Goal: Task Accomplishment & Management: Use online tool/utility

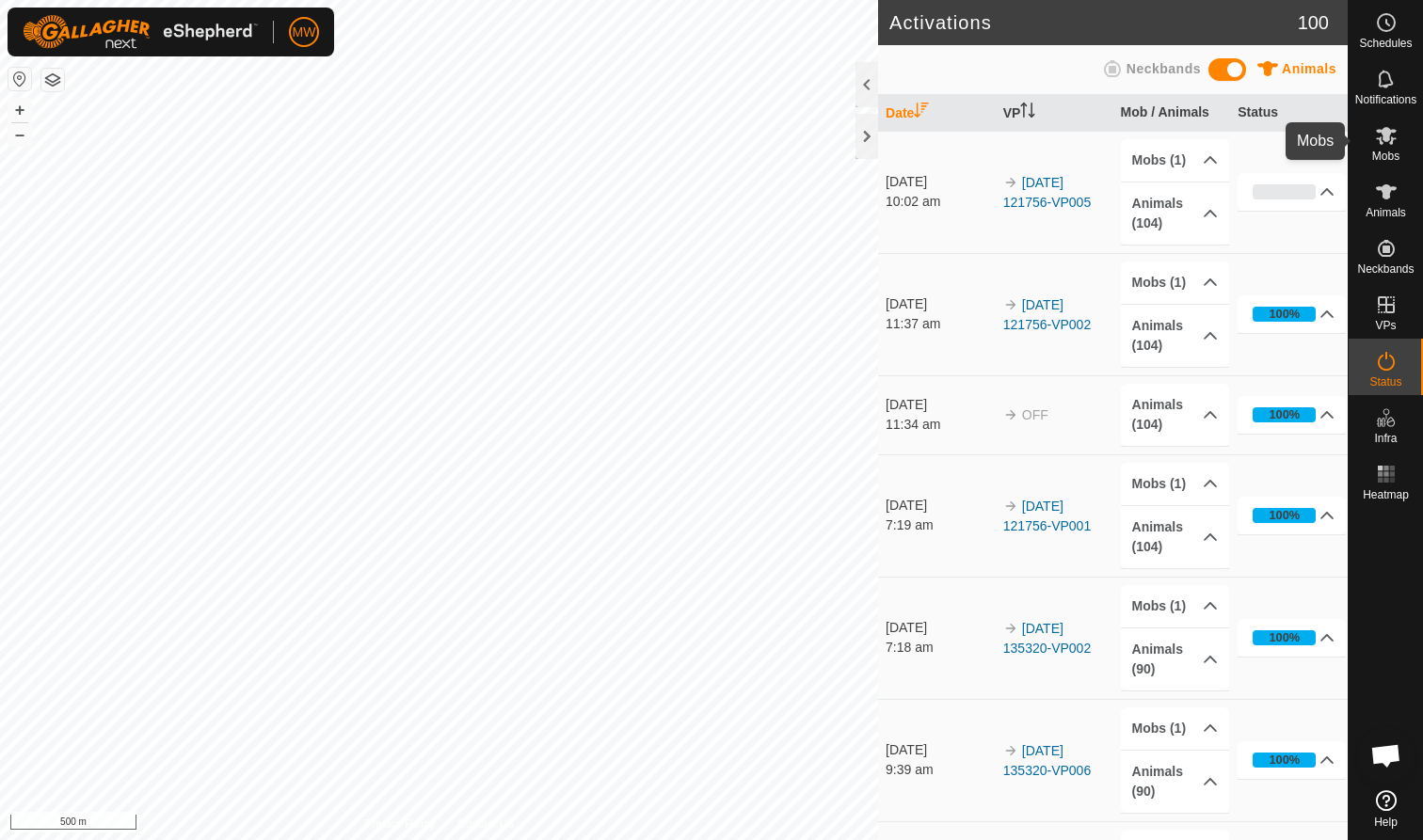
click at [1389, 132] on icon at bounding box center [1385, 136] width 21 height 18
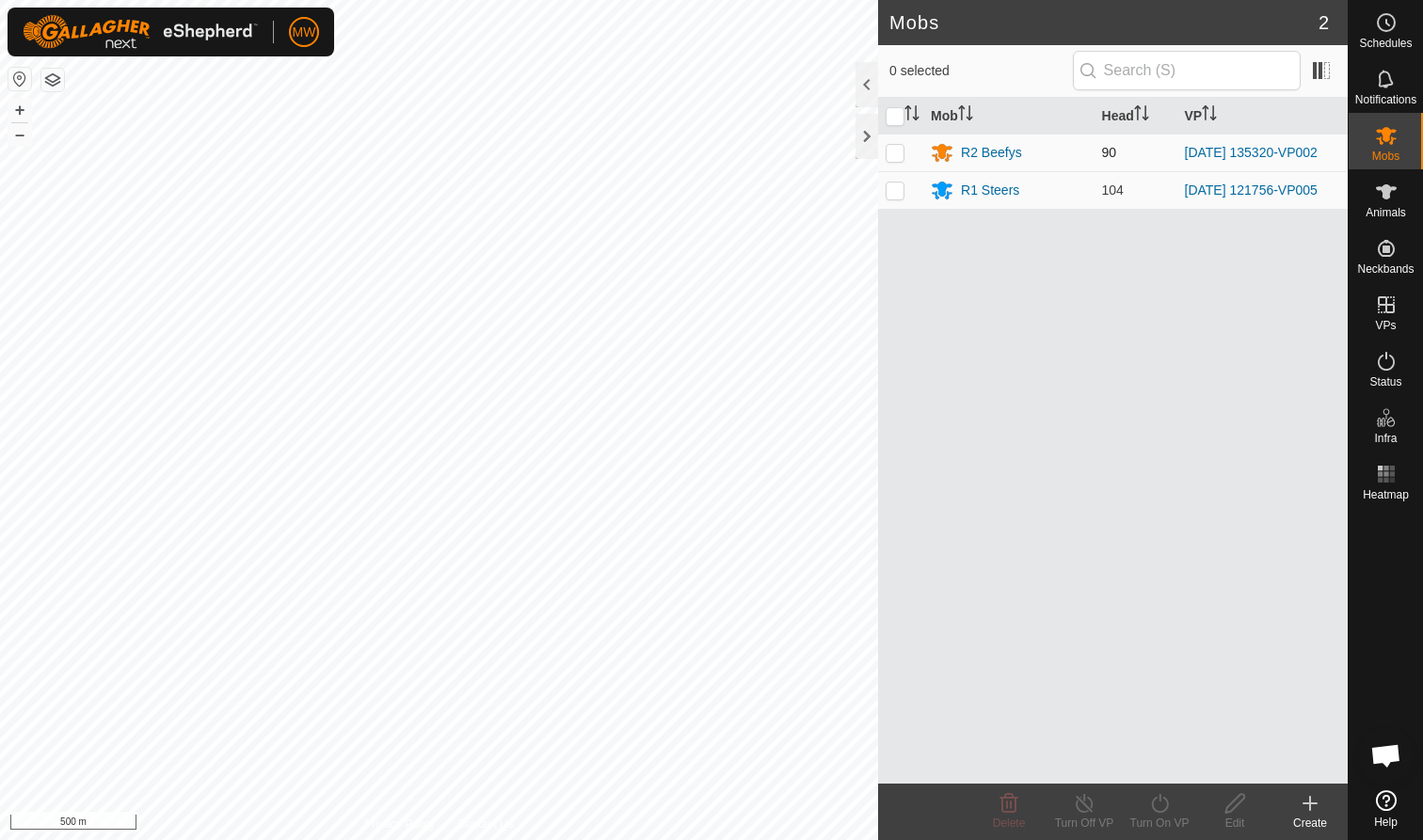
click at [890, 156] on p-checkbox at bounding box center [895, 152] width 19 height 15
checkbox input "true"
click at [1159, 806] on icon at bounding box center [1159, 802] width 24 height 23
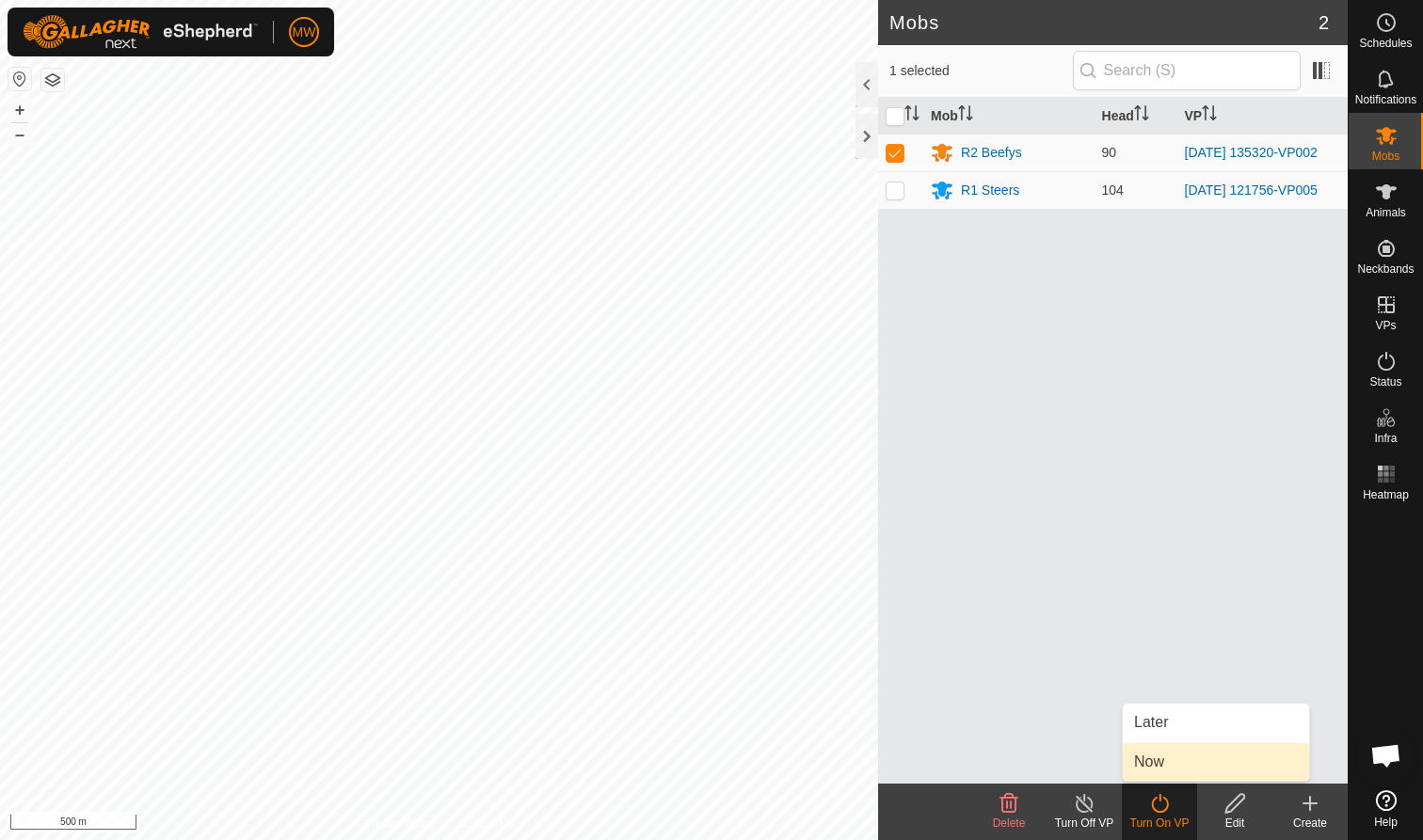
click at [1143, 762] on link "Now" at bounding box center [1216, 762] width 187 height 38
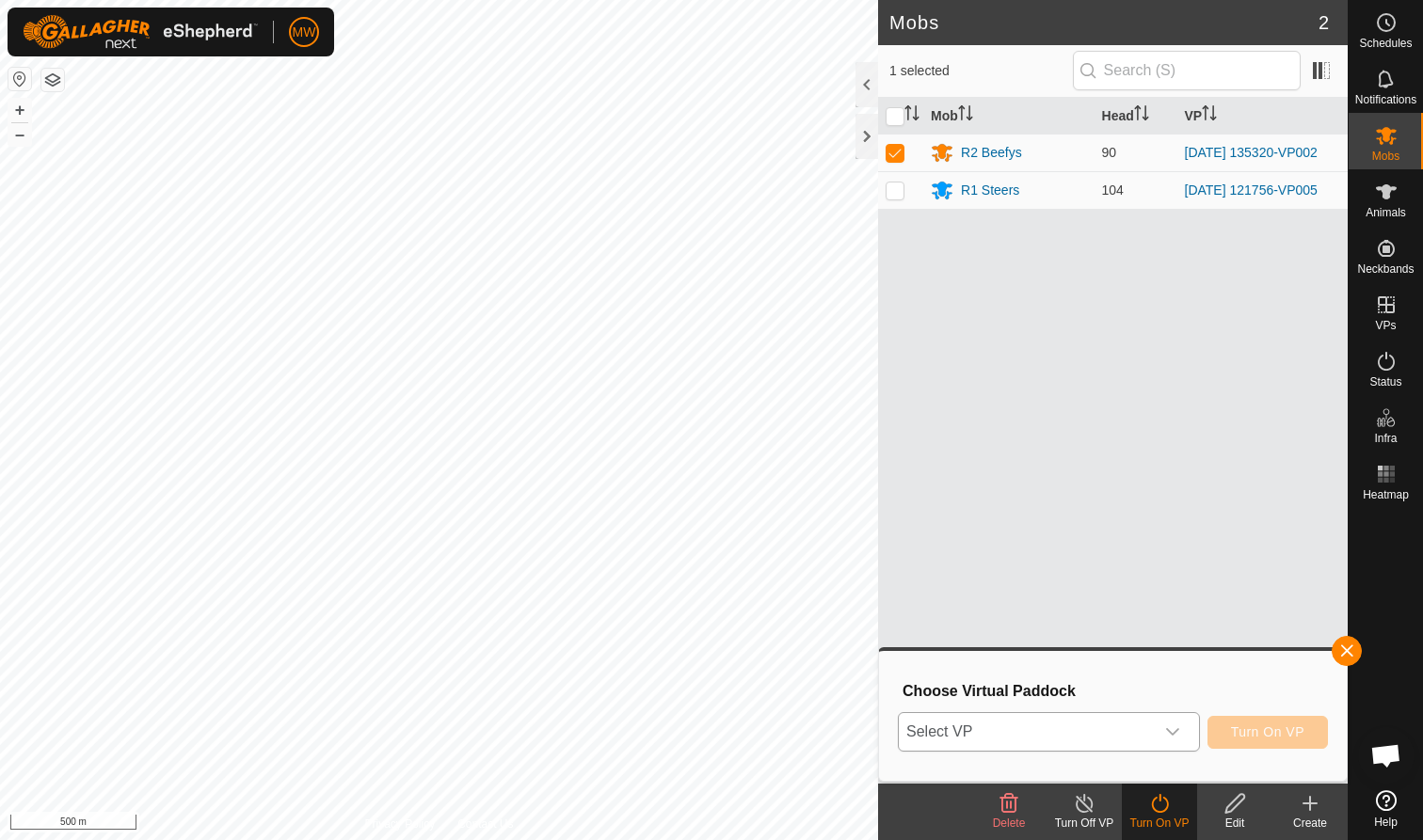
click at [1173, 728] on icon "dropdown trigger" at bounding box center [1172, 731] width 15 height 15
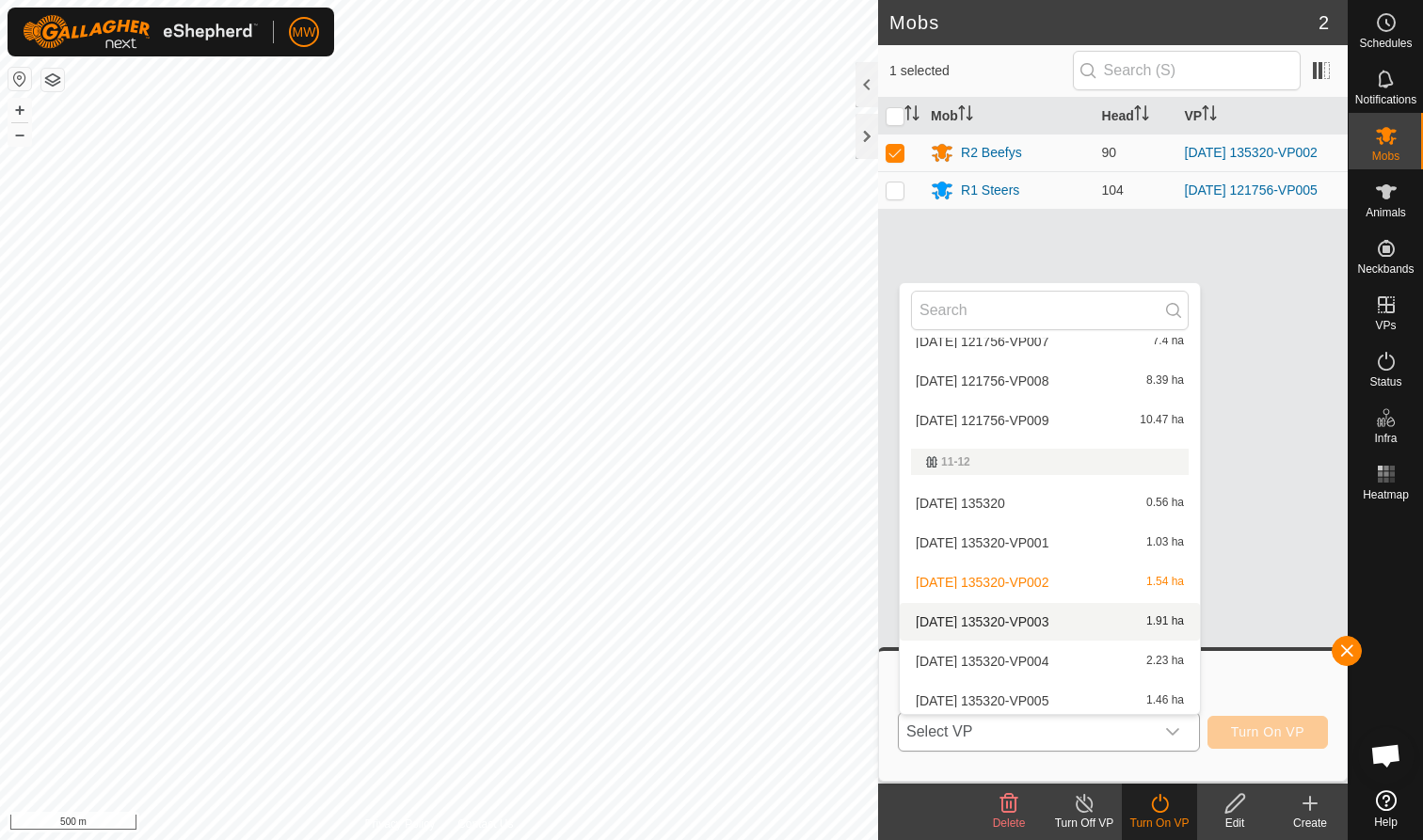
scroll to position [123, 0]
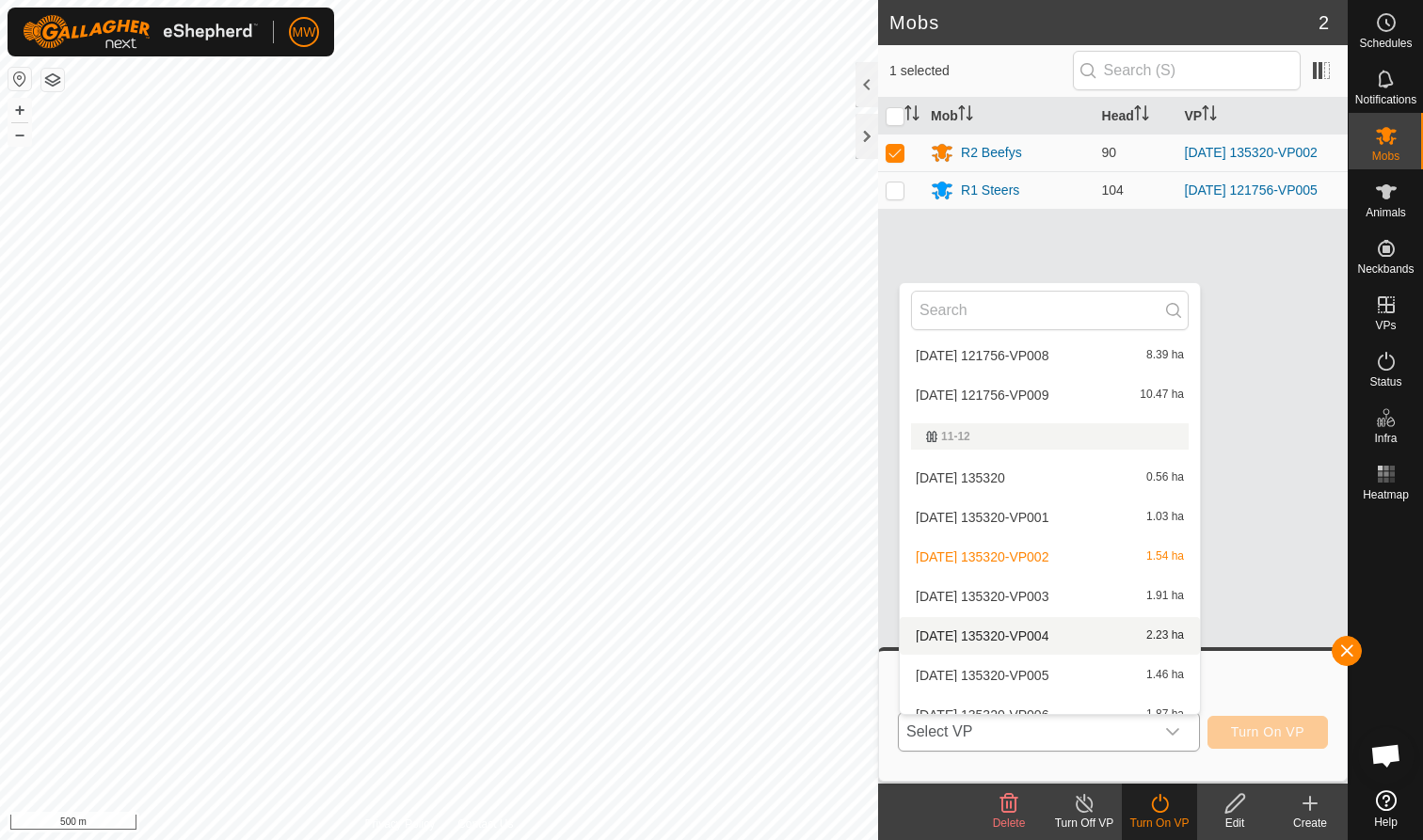
click at [1070, 634] on li "[DATE] 135320-VP004 2.23 ha" at bounding box center [1050, 636] width 300 height 38
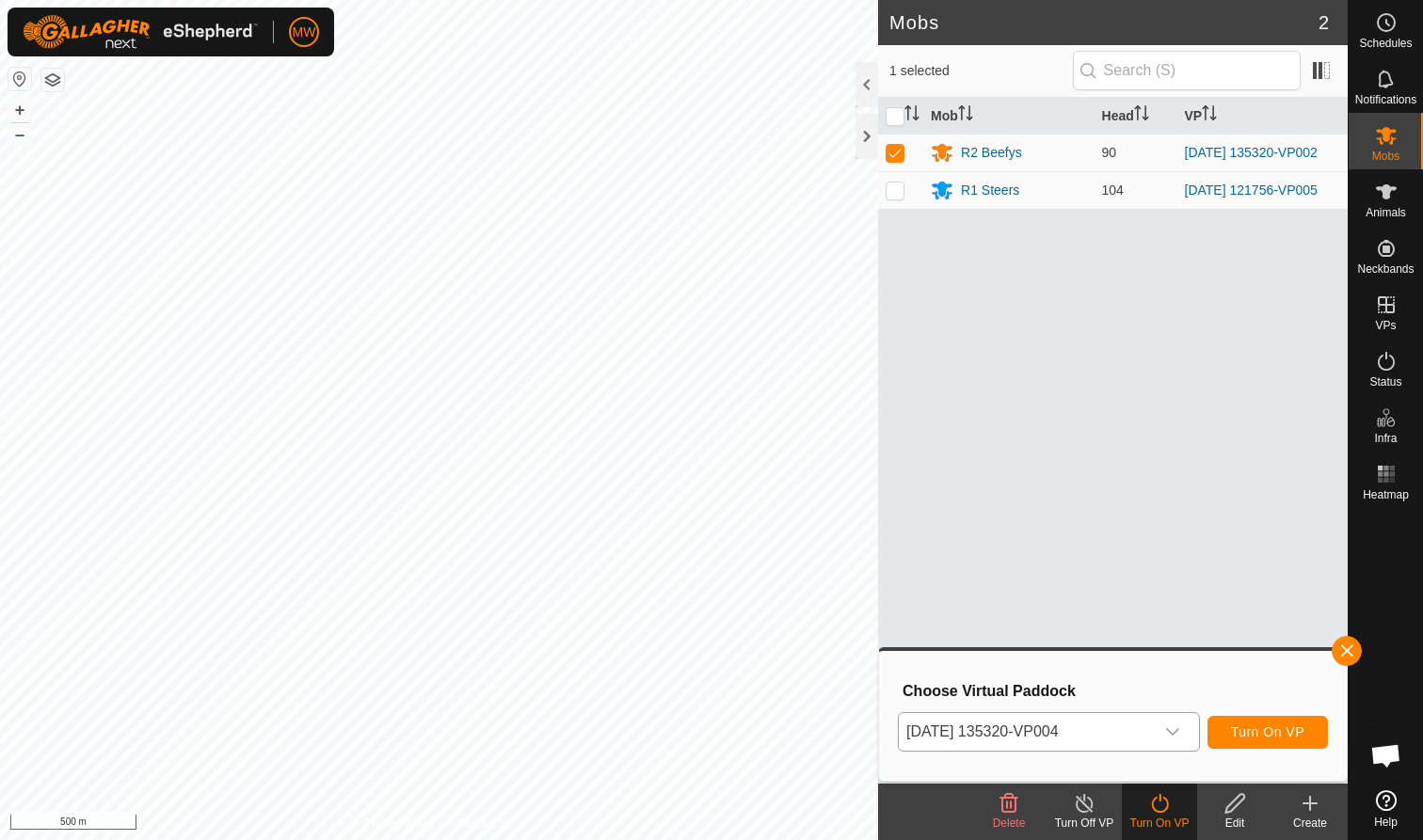
click at [1253, 730] on span "Turn On VP" at bounding box center [1267, 731] width 73 height 15
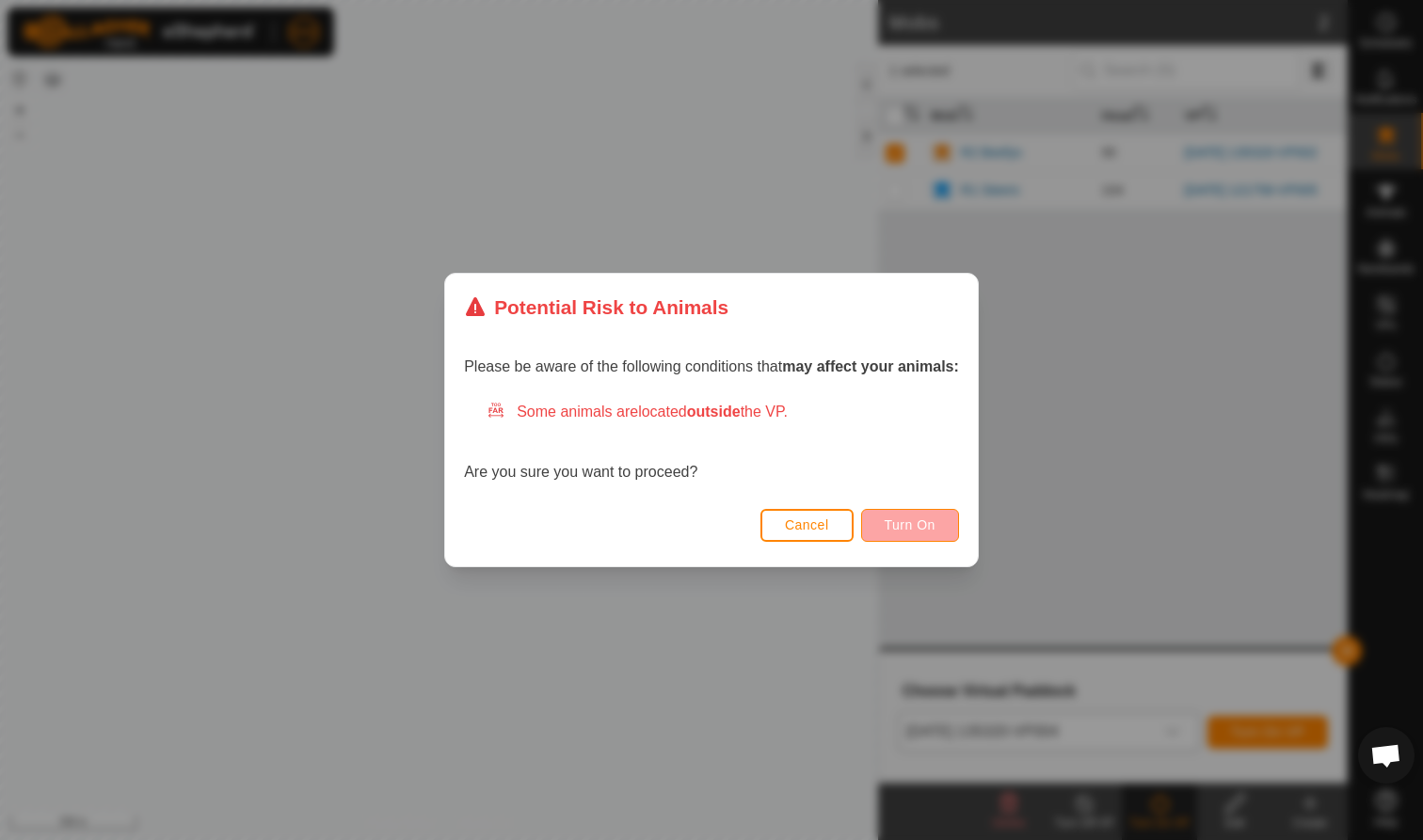
click at [916, 523] on span "Turn On" at bounding box center [909, 524] width 50 height 15
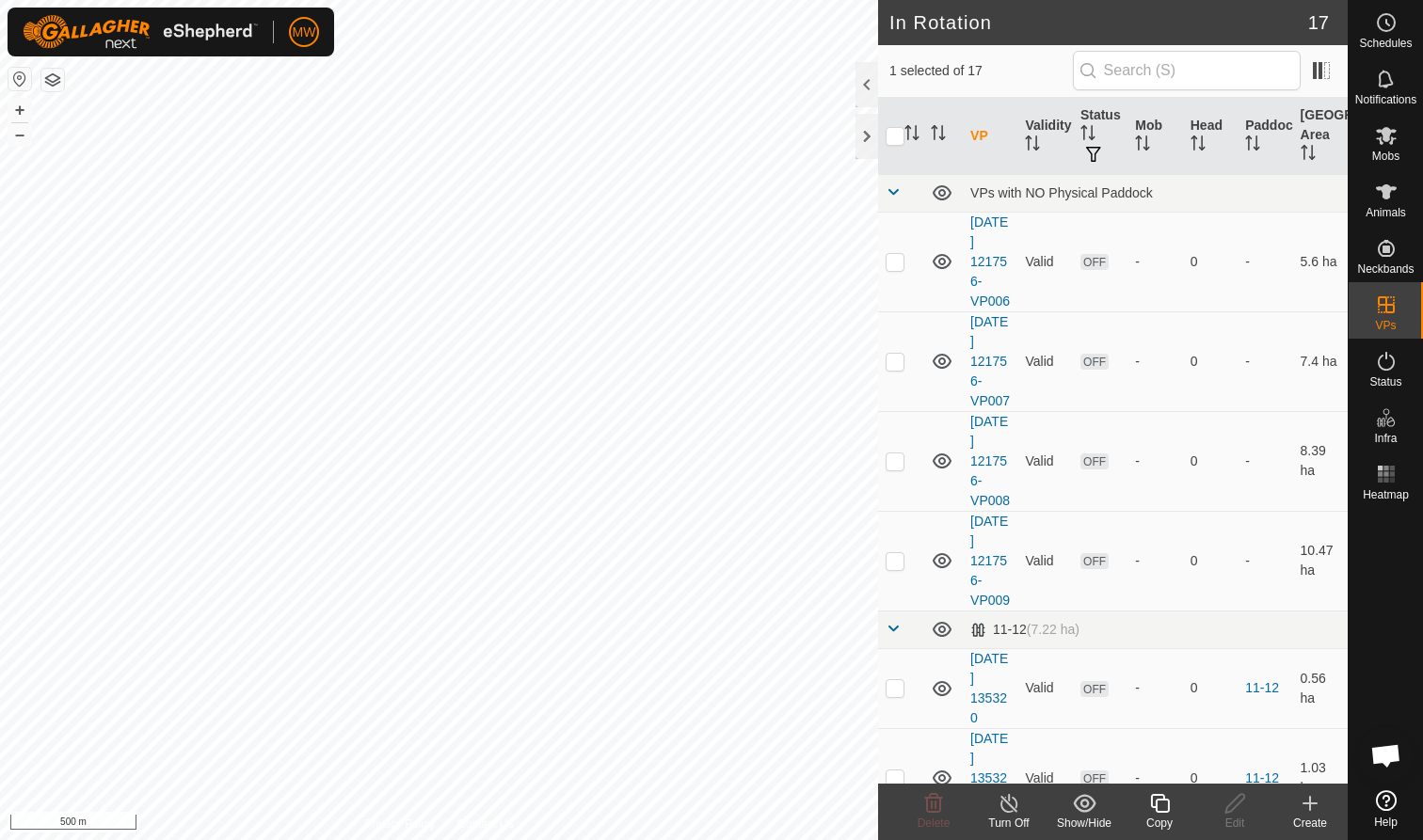
click at [1161, 805] on icon at bounding box center [1159, 802] width 24 height 23
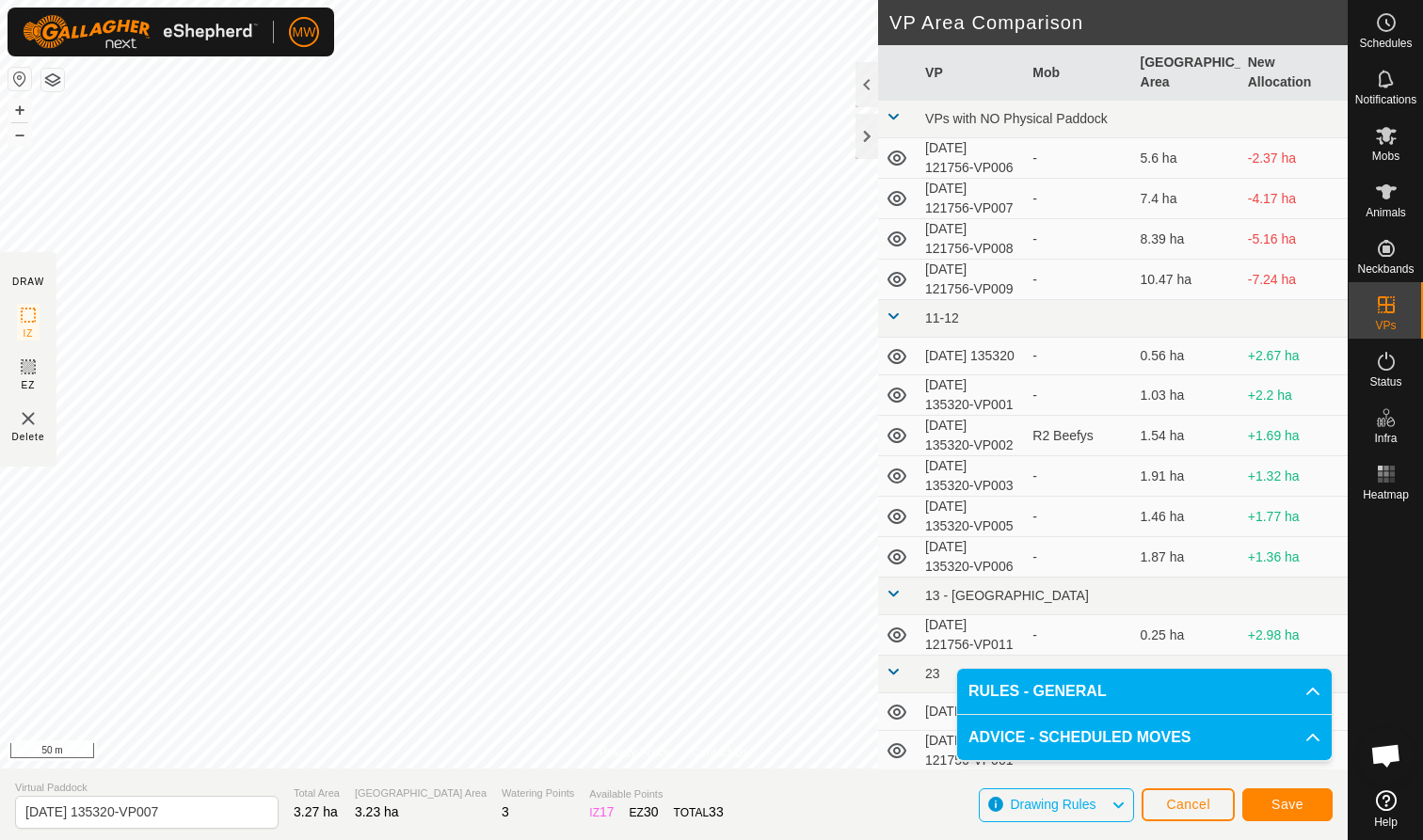
click at [1290, 809] on span "Save" at bounding box center [1287, 803] width 32 height 15
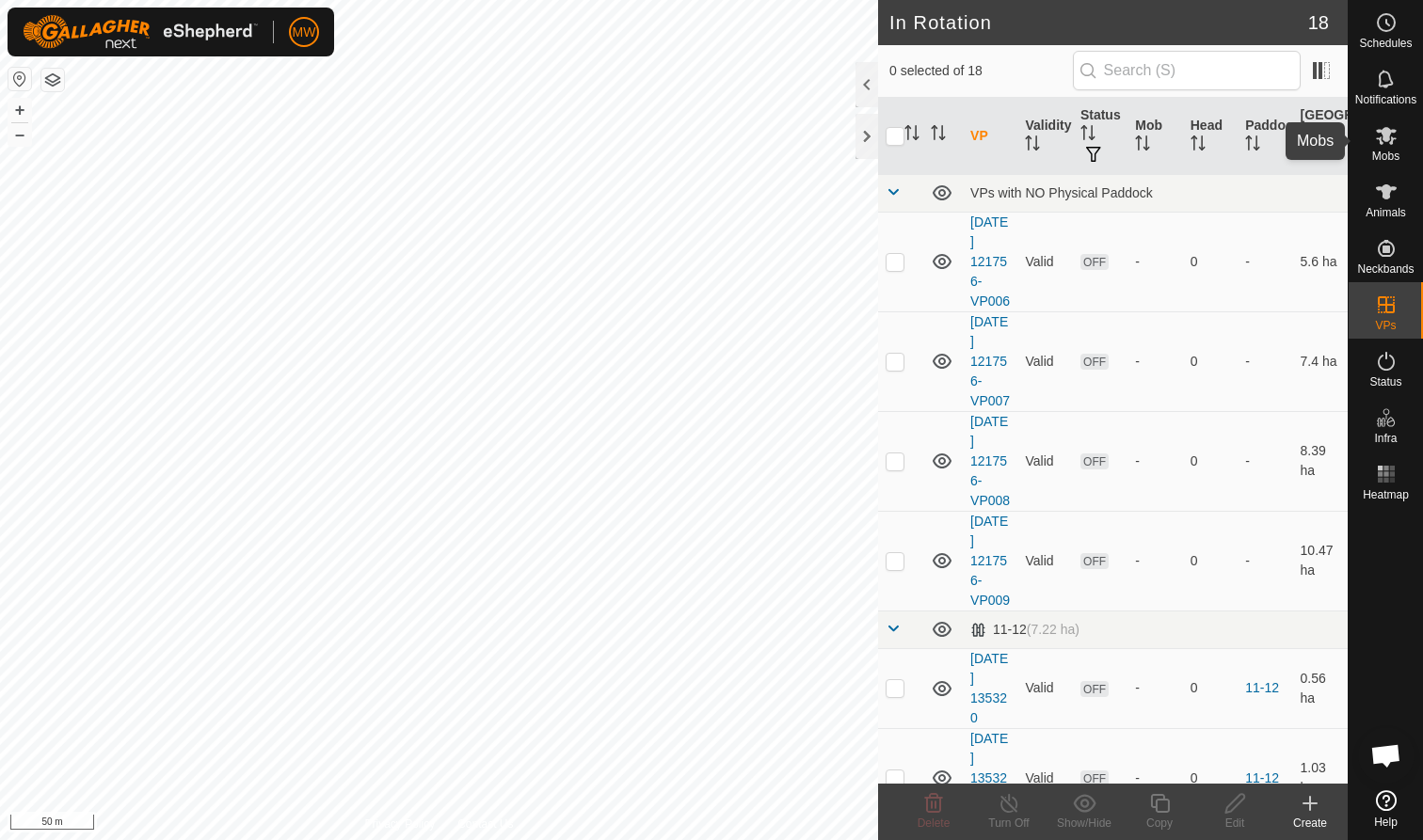
click at [1387, 142] on icon at bounding box center [1385, 135] width 23 height 23
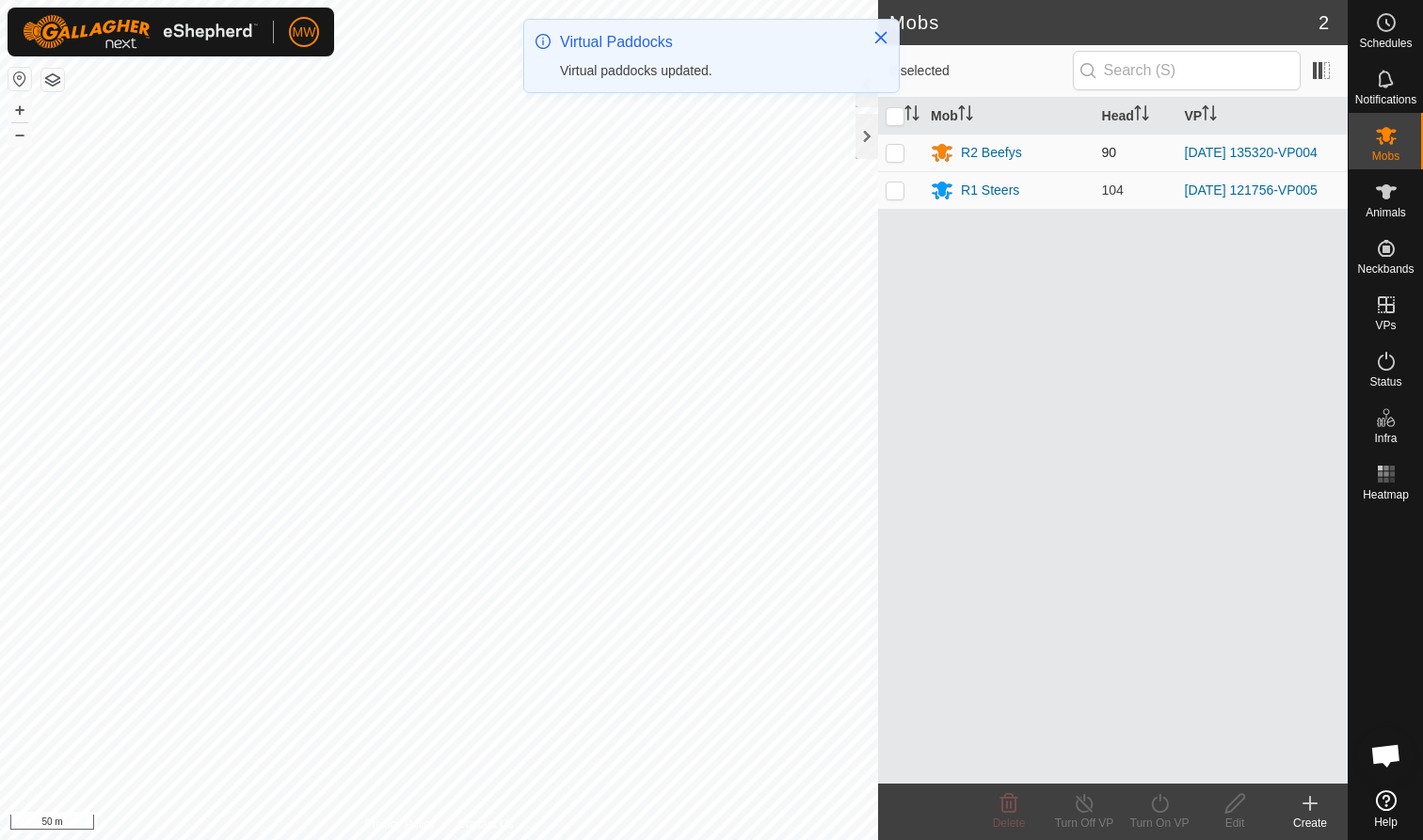
click at [894, 154] on p-checkbox at bounding box center [895, 152] width 19 height 15
checkbox input "true"
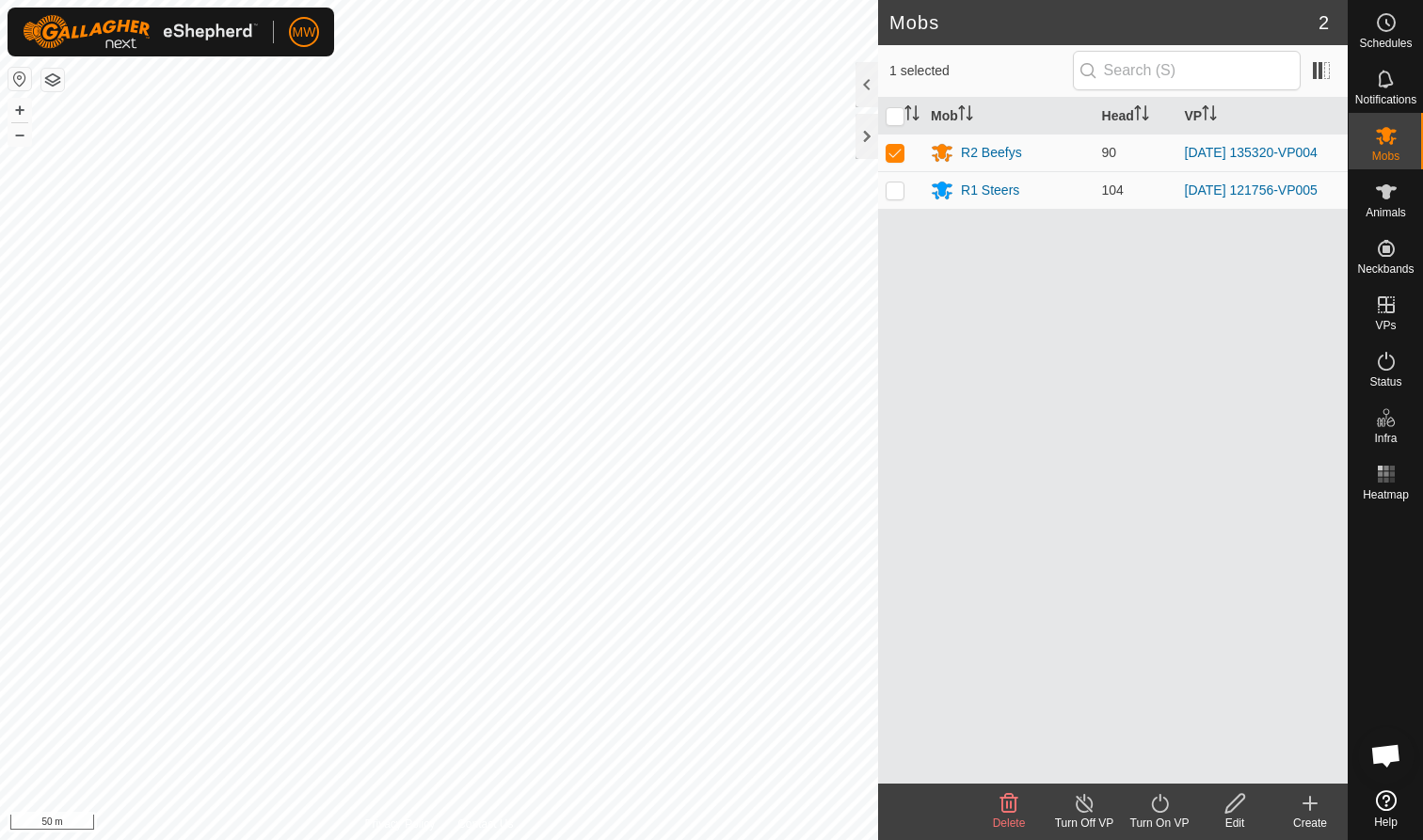
click at [1162, 802] on icon at bounding box center [1159, 802] width 24 height 23
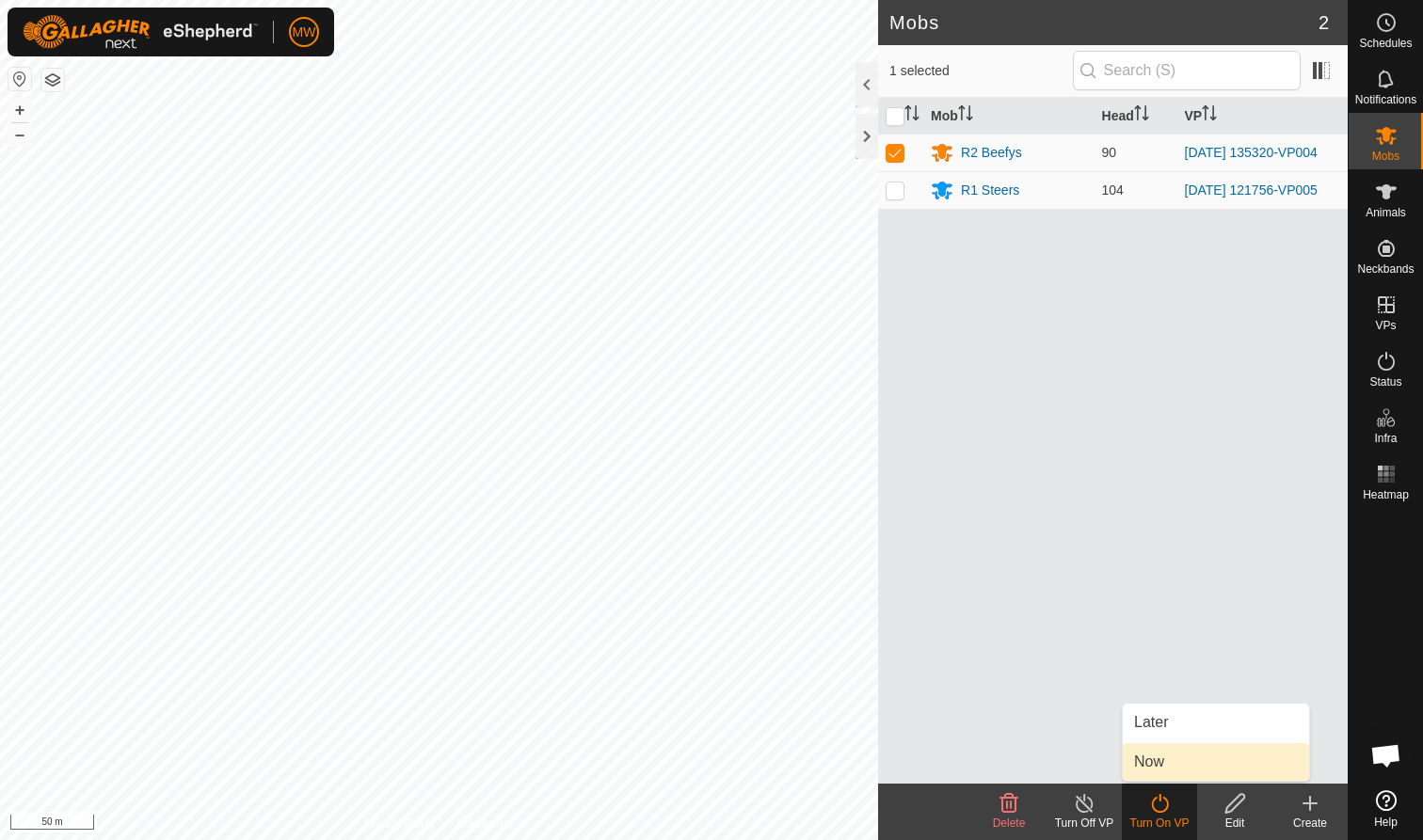
click at [1161, 767] on link "Now" at bounding box center [1216, 762] width 187 height 38
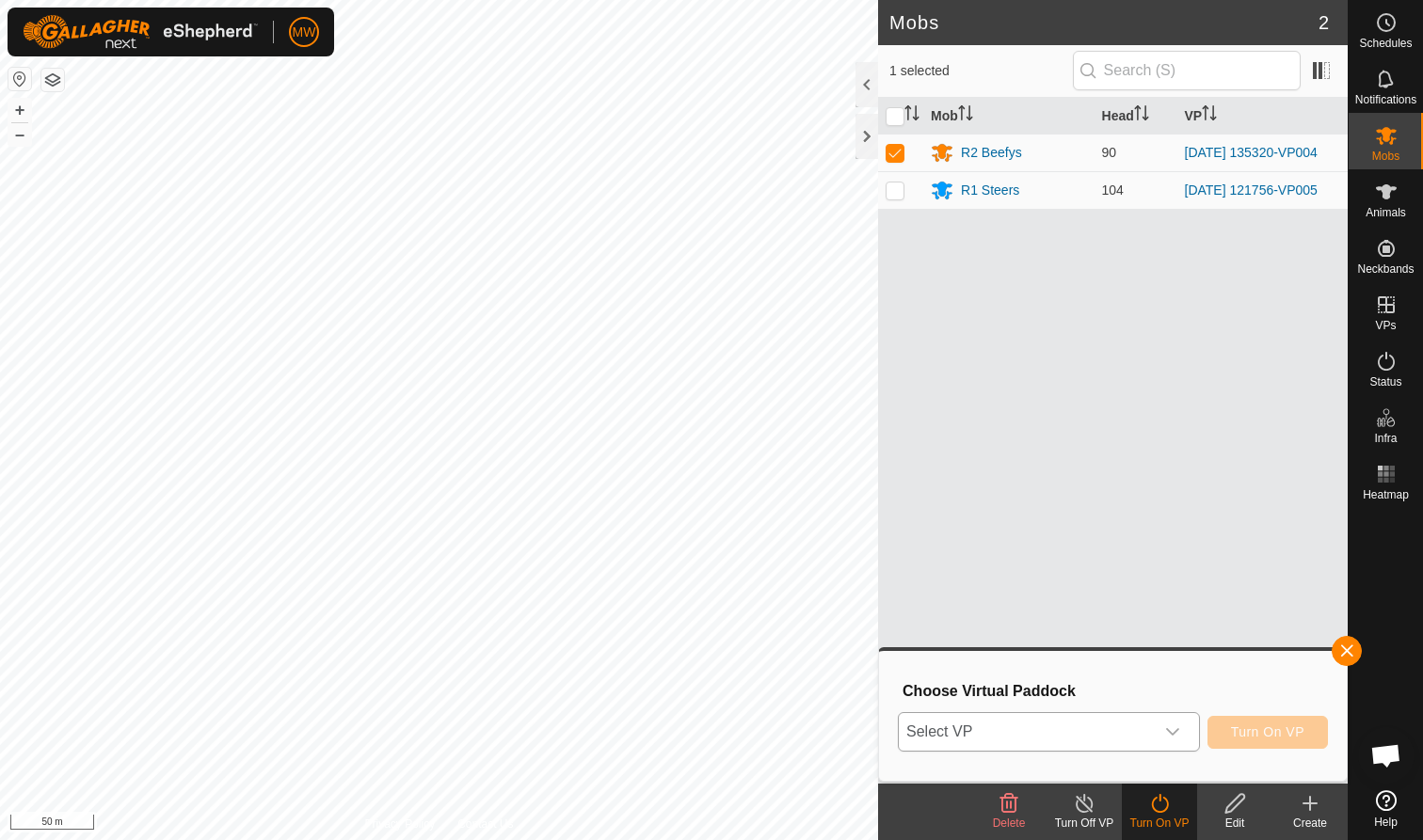
click at [1175, 728] on icon "dropdown trigger" at bounding box center [1172, 731] width 15 height 15
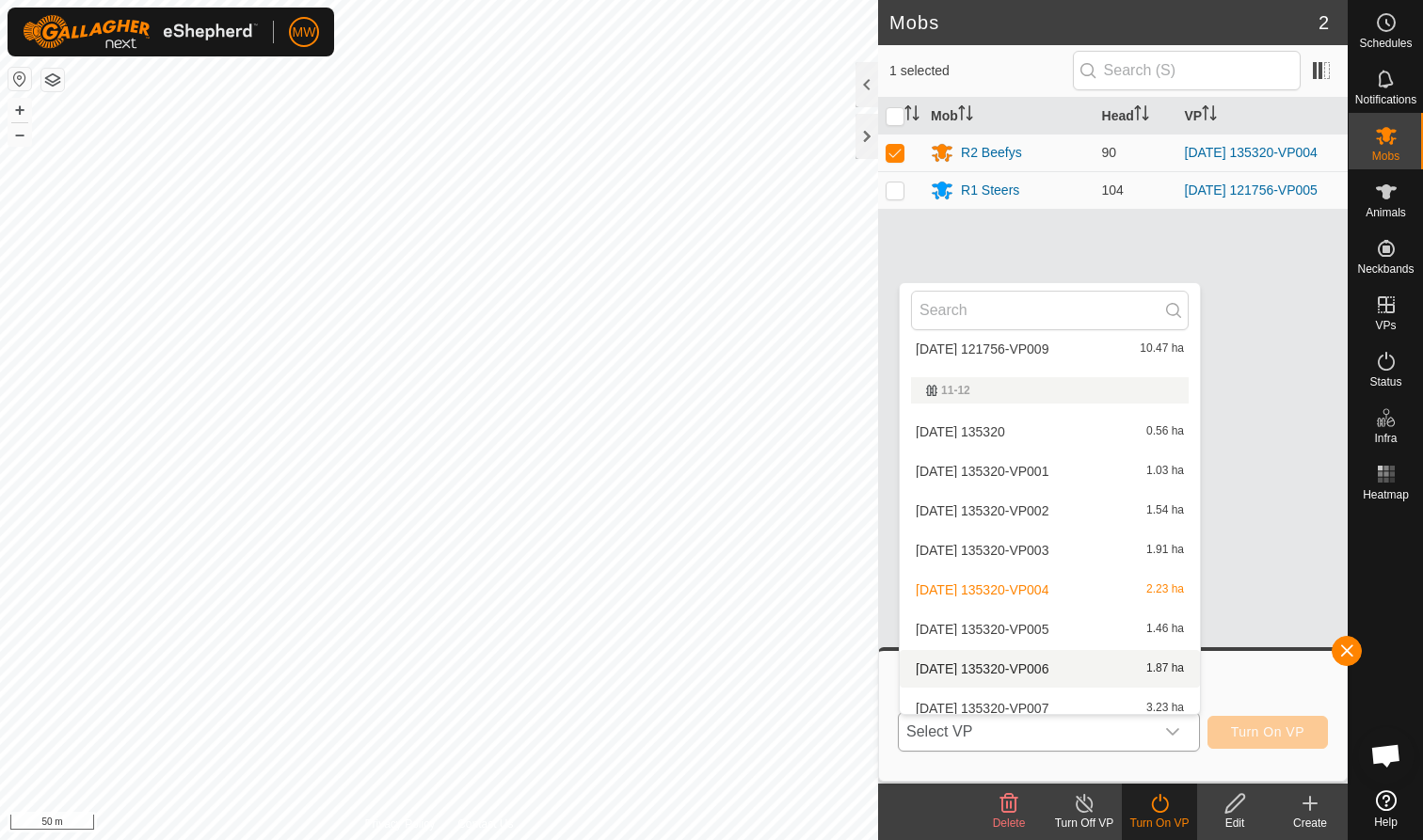
scroll to position [183, 0]
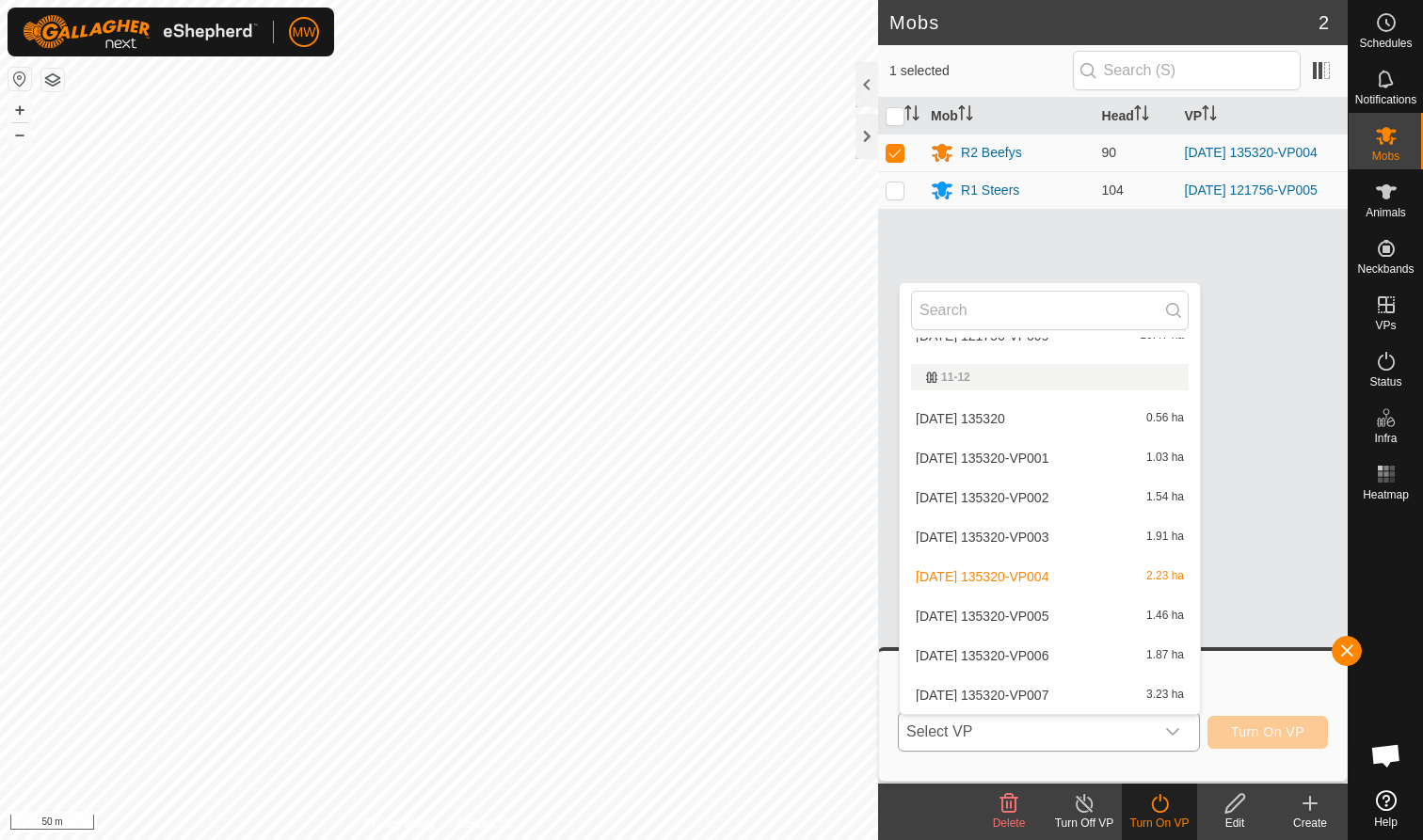
click at [1060, 692] on li "2025-08-27 135320-VP007 3.23 ha" at bounding box center [1050, 695] width 300 height 38
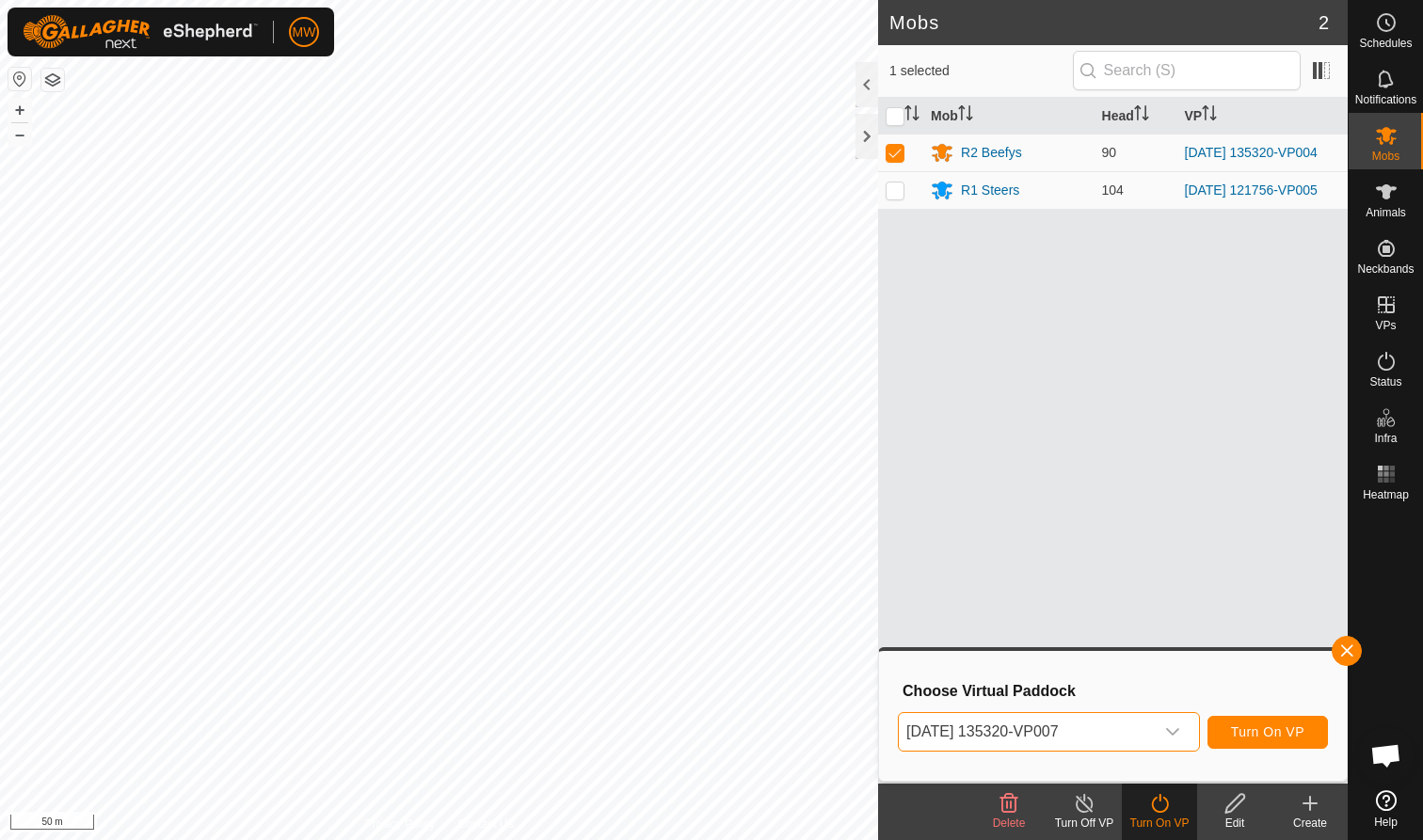
click at [1253, 727] on span "Turn On VP" at bounding box center [1267, 731] width 73 height 15
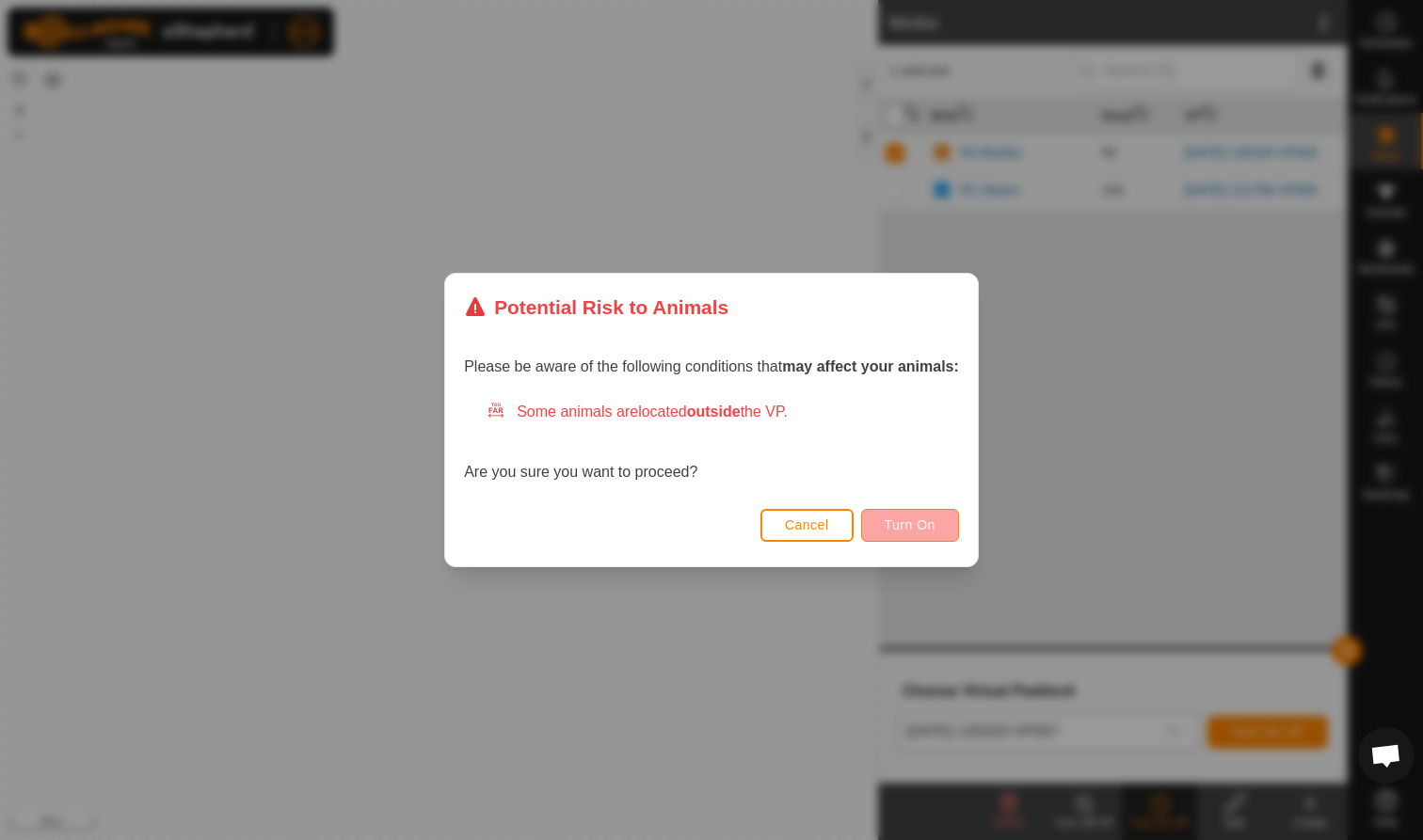
click at [935, 526] on span "Turn On" at bounding box center [909, 524] width 50 height 15
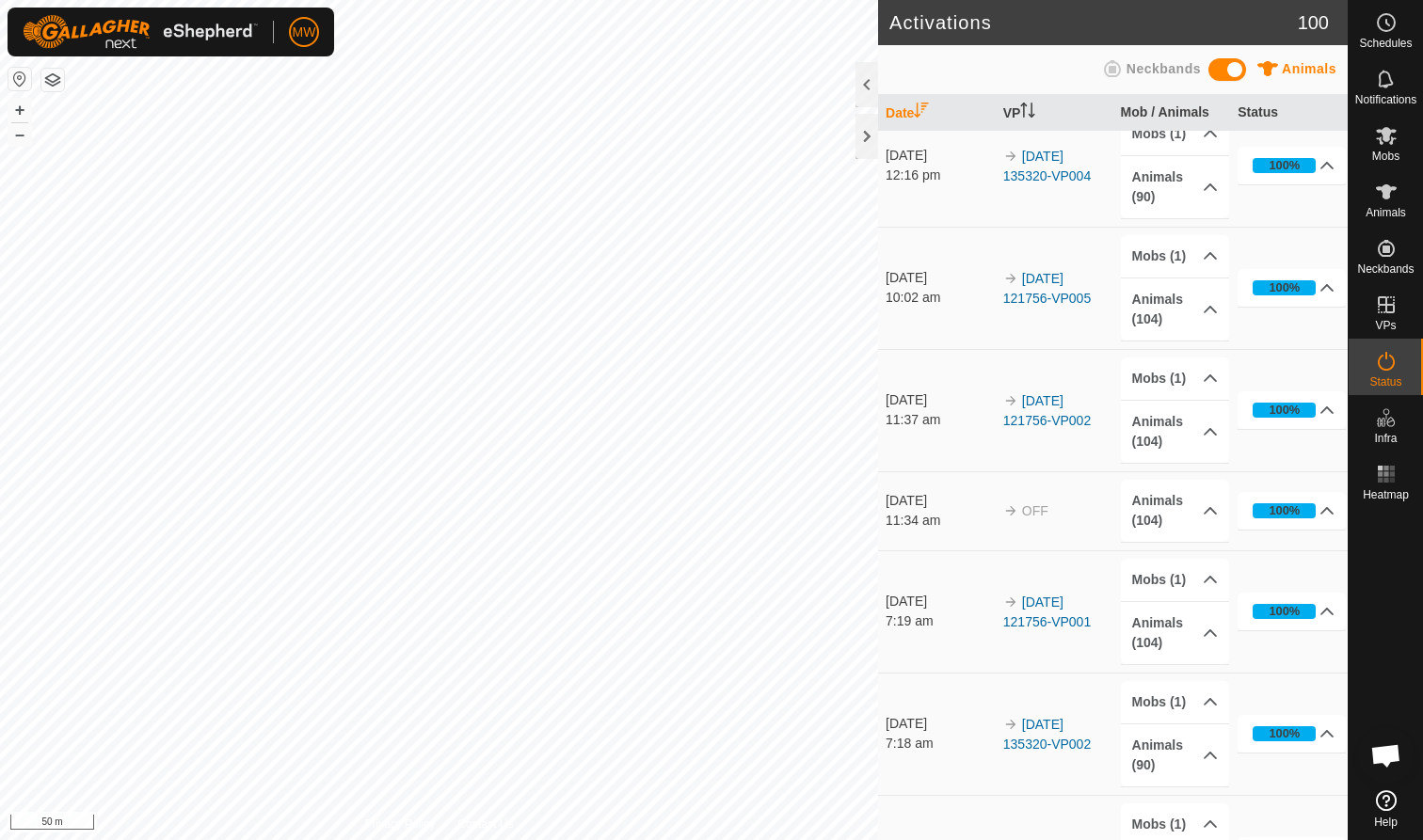
scroll to position [152, 0]
